Goal: Check status

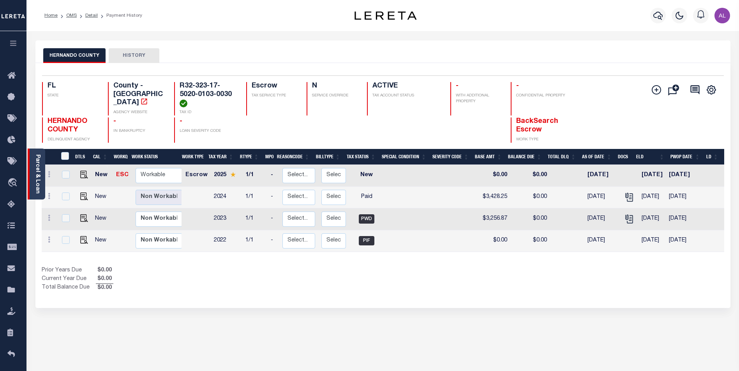
click at [30, 155] on div "Parcel & Loan" at bounding box center [37, 174] width 18 height 51
